Goal: Check status: Check status

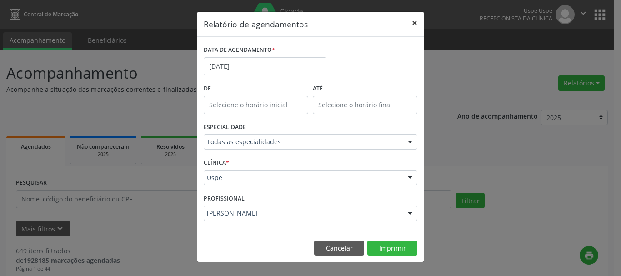
drag, startPoint x: 414, startPoint y: 21, endPoint x: 358, endPoint y: 62, distance: 69.9
click at [414, 21] on button "×" at bounding box center [414, 23] width 18 height 22
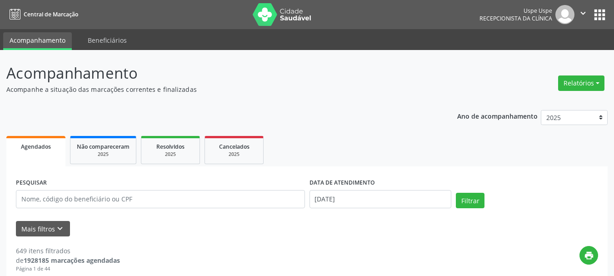
click at [128, 210] on div "PESQUISAR" at bounding box center [161, 195] width 294 height 39
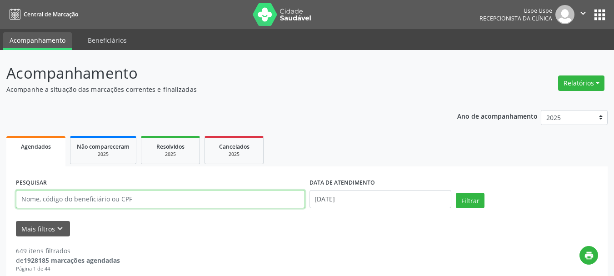
click at [131, 196] on input "text" at bounding box center [160, 199] width 289 height 18
paste input "[PERSON_NAME]"
type input "[PERSON_NAME]"
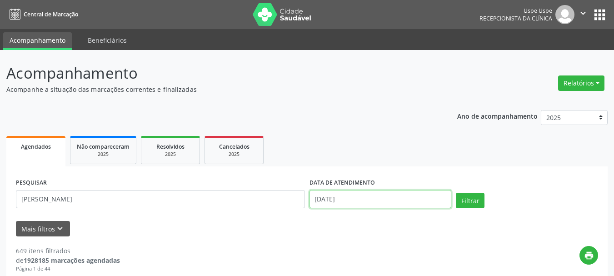
click at [367, 199] on input "[DATE]" at bounding box center [380, 199] width 142 height 18
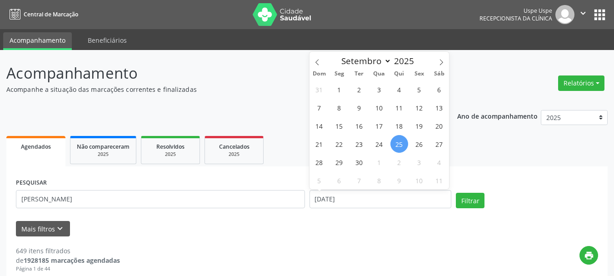
click at [406, 138] on div "31 1 2 3 4 5 6 7 8 9 10 11 12 13 14 15 16 17 18 19 20 21 22 23 24 25 26 27 28 2…" at bounding box center [379, 134] width 140 height 109
click at [404, 144] on span "25" at bounding box center [399, 144] width 18 height 18
type input "[DATE]"
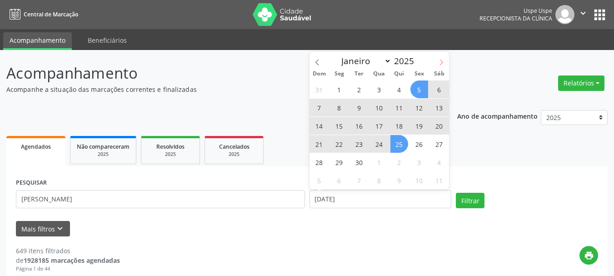
click at [443, 61] on icon at bounding box center [441, 62] width 6 height 6
select select "9"
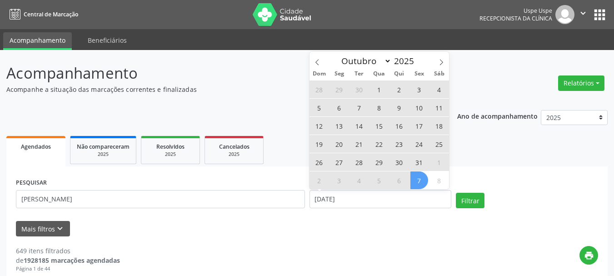
click at [421, 156] on span "31" at bounding box center [419, 162] width 18 height 18
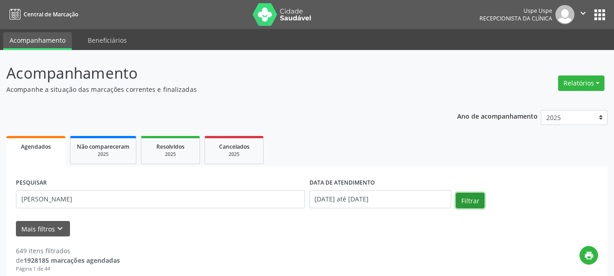
click at [479, 200] on button "Filtrar" at bounding box center [470, 200] width 29 height 15
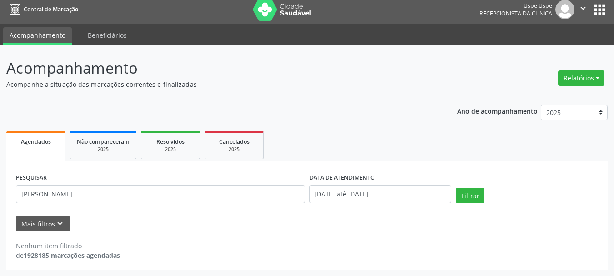
scroll to position [5, 0]
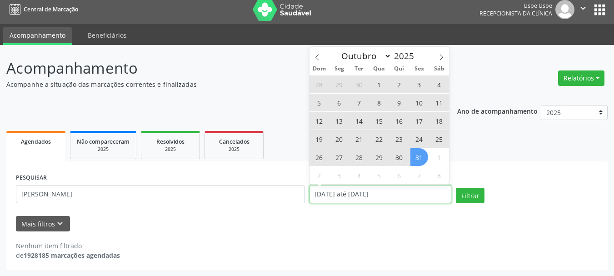
click at [363, 197] on input "[DATE] até [DATE]" at bounding box center [380, 194] width 142 height 18
click at [320, 59] on icon at bounding box center [317, 57] width 6 height 6
select select "8"
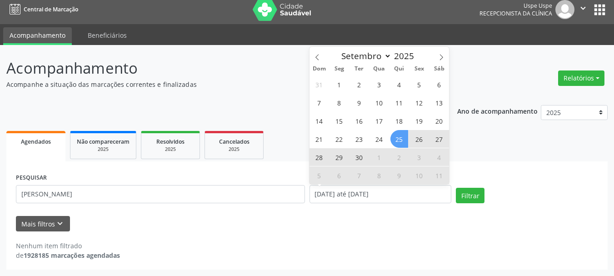
click at [396, 141] on span "25" at bounding box center [399, 139] width 18 height 18
type input "[DATE]"
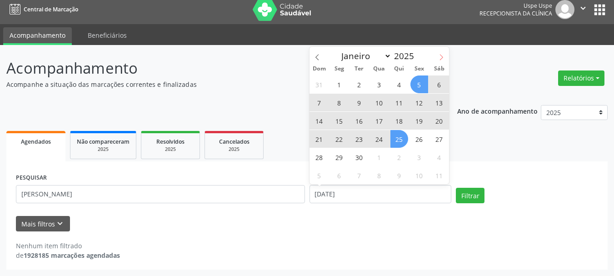
click at [441, 55] on icon at bounding box center [441, 58] width 3 height 6
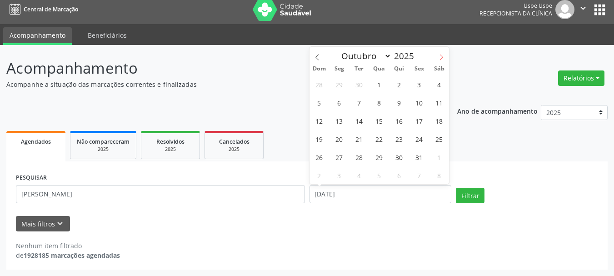
click at [441, 55] on icon at bounding box center [441, 58] width 3 height 6
select select "10"
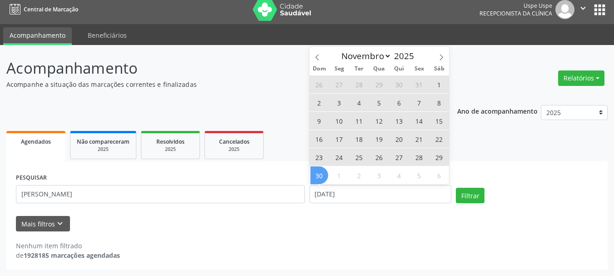
click at [323, 175] on span "30" at bounding box center [319, 175] width 18 height 18
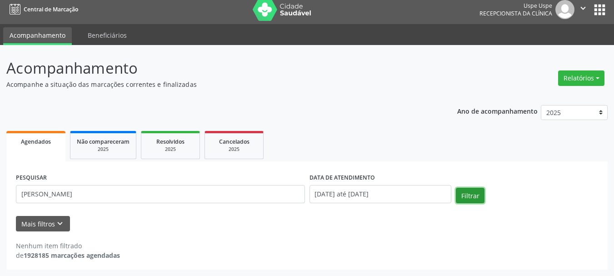
click at [473, 199] on button "Filtrar" at bounding box center [470, 195] width 29 height 15
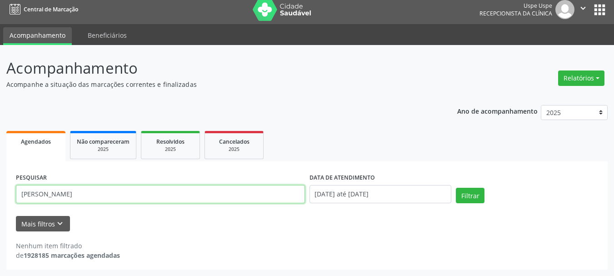
click at [120, 194] on input "[PERSON_NAME]" at bounding box center [160, 194] width 289 height 18
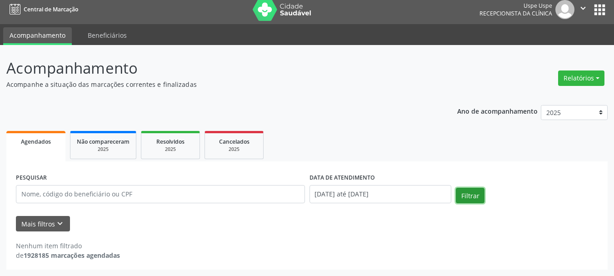
click at [478, 197] on button "Filtrar" at bounding box center [470, 195] width 29 height 15
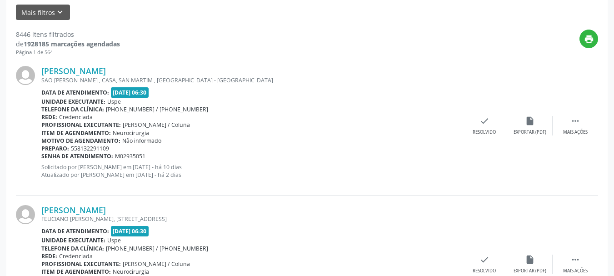
scroll to position [0, 0]
